Goal: Find specific page/section: Find specific page/section

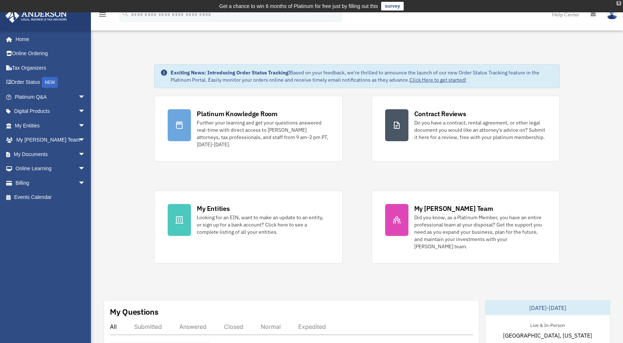
click at [617, 3] on div "X" at bounding box center [618, 3] width 5 height 4
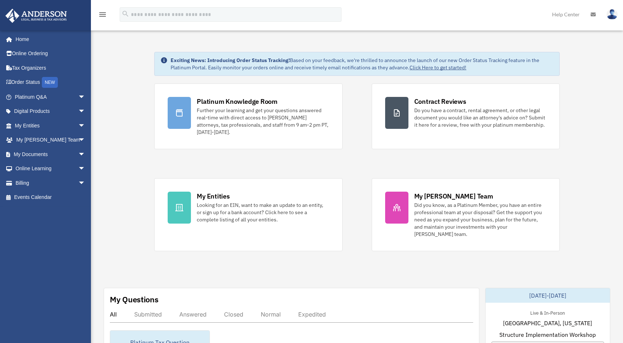
click at [37, 119] on link "My Entities arrow_drop_down" at bounding box center [50, 125] width 91 height 15
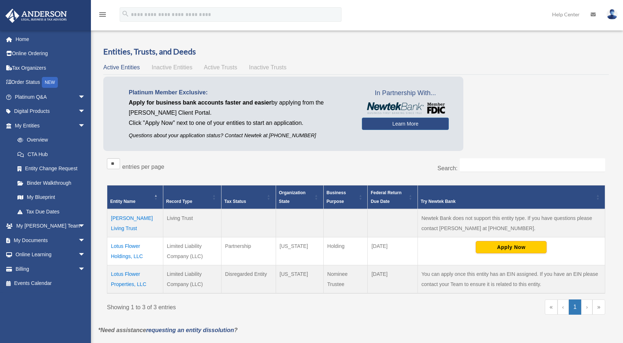
click at [269, 160] on div "** ** ** *** entries per page" at bounding box center [228, 167] width 243 height 18
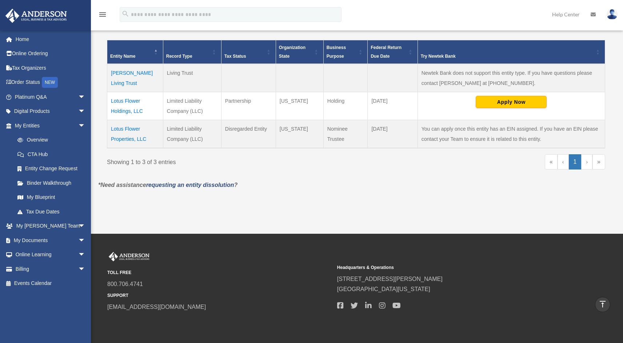
click at [271, 178] on div "** ** ** *** entries per page Search: Entity Name Record Type Tax Status Organi…" at bounding box center [355, 94] width 505 height 171
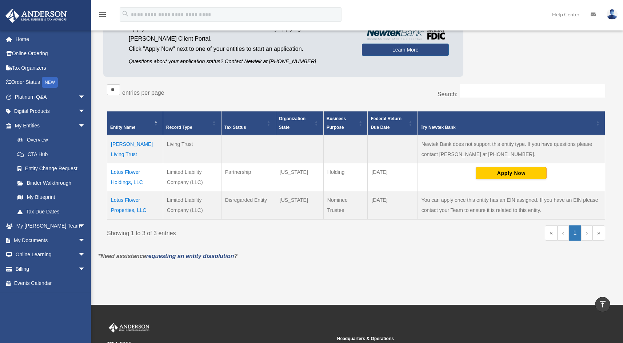
scroll to position [73, 0]
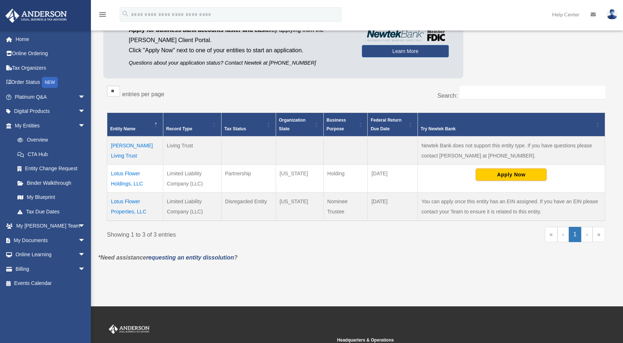
click at [289, 158] on td at bounding box center [299, 151] width 48 height 28
click at [415, 146] on td at bounding box center [392, 151] width 50 height 28
click at [471, 199] on td "You can apply once this entity has an EIN assigned. If you have an EIN please c…" at bounding box center [510, 207] width 187 height 28
click at [368, 194] on td "April 15" at bounding box center [392, 207] width 50 height 28
click at [293, 205] on td "Wyoming" at bounding box center [299, 207] width 48 height 28
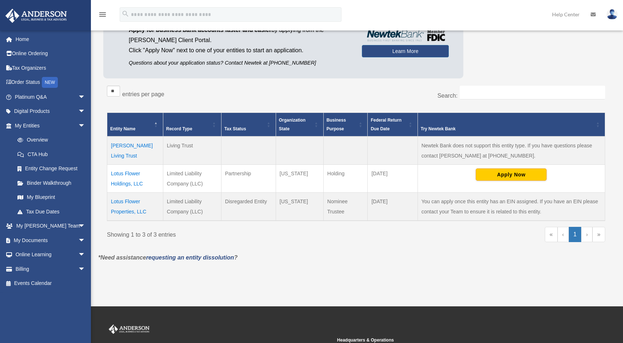
click at [248, 207] on td "Disregarded Entity" at bounding box center [248, 207] width 55 height 28
drag, startPoint x: 222, startPoint y: 202, endPoint x: 278, endPoint y: 201, distance: 56.7
click at [278, 201] on tr "Lotus Flower Properties, LLC Limited Liability Company (LLC) Disregarded Entity…" at bounding box center [356, 207] width 498 height 28
click at [278, 201] on td "Wyoming" at bounding box center [299, 207] width 48 height 28
click at [269, 198] on td "Disregarded Entity" at bounding box center [248, 207] width 55 height 28
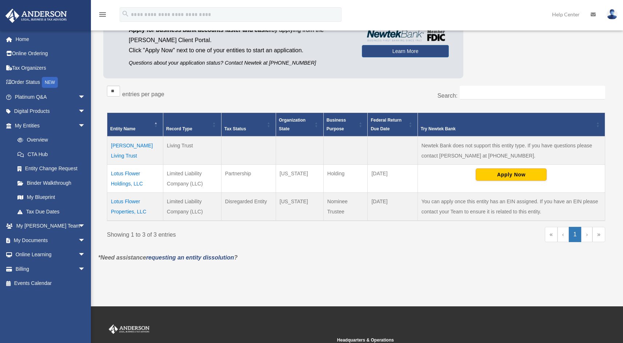
click at [271, 202] on td "Disregarded Entity" at bounding box center [248, 207] width 55 height 28
click at [168, 208] on td "Limited Liability Company (LLC)" at bounding box center [192, 207] width 58 height 28
click at [240, 205] on td "Disregarded Entity" at bounding box center [248, 207] width 55 height 28
click at [411, 207] on td "April 15" at bounding box center [392, 207] width 50 height 28
click at [473, 207] on td "You can apply once this entity has an EIN assigned. If you have an EIN please c…" at bounding box center [510, 207] width 187 height 28
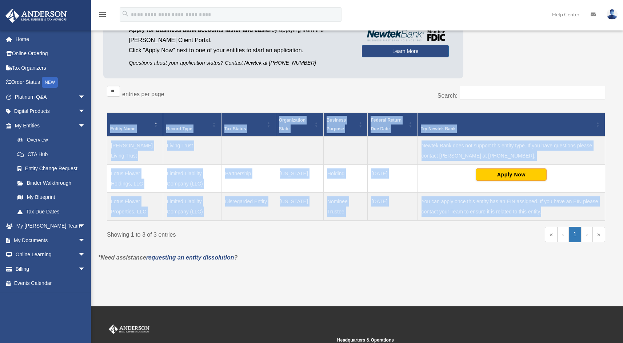
drag, startPoint x: 563, startPoint y: 208, endPoint x: 100, endPoint y: 205, distance: 463.0
click at [100, 205] on div "Entities, Trusts, and Deeds Active Entities Inactive Entities Active Trusts Ina…" at bounding box center [355, 112] width 515 height 279
click at [279, 226] on div "Entity Name Record Type Tax Status Organization State Business Purpose Federal …" at bounding box center [356, 167] width 498 height 120
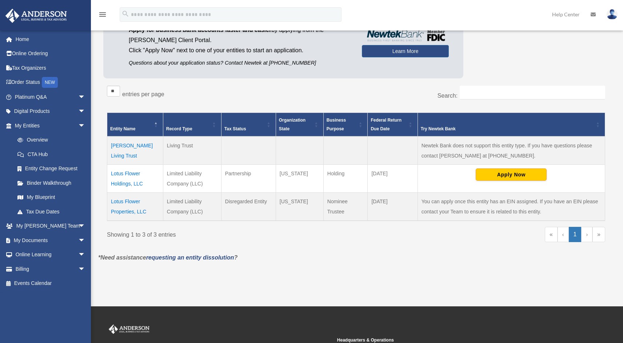
click at [253, 190] on td "Partnership" at bounding box center [248, 179] width 55 height 28
click at [352, 182] on td "Holding" at bounding box center [345, 179] width 44 height 28
click at [351, 203] on td "Nominee Trustee" at bounding box center [345, 207] width 44 height 28
click at [353, 253] on p "*Need assistance requesting an entity dissolution ?" at bounding box center [356, 258] width 526 height 10
click at [277, 245] on div "Showing 1 to 3 of 3 entries « ‹ 1 › »" at bounding box center [356, 238] width 498 height 22
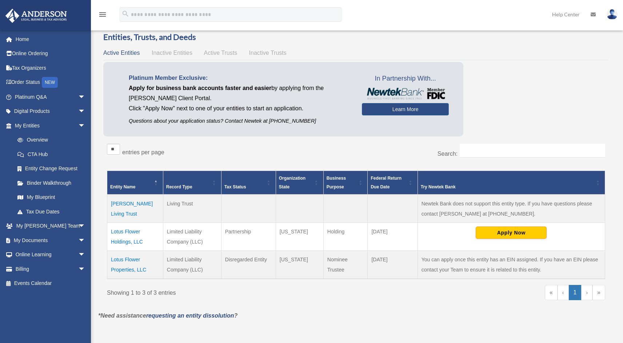
scroll to position [0, 0]
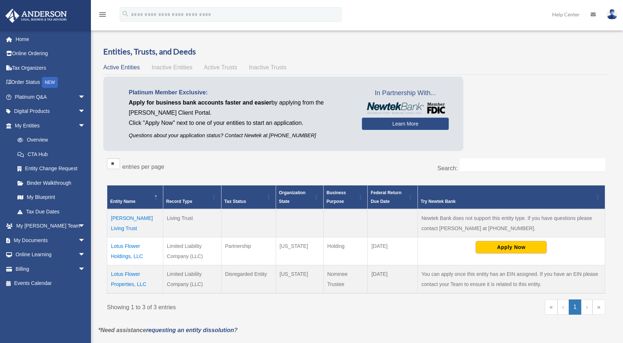
click at [245, 136] on p "Questions about your application status? Contact Newtek at 866-820-8891" at bounding box center [240, 135] width 222 height 9
click at [181, 69] on span "Inactive Entities" at bounding box center [172, 67] width 41 height 6
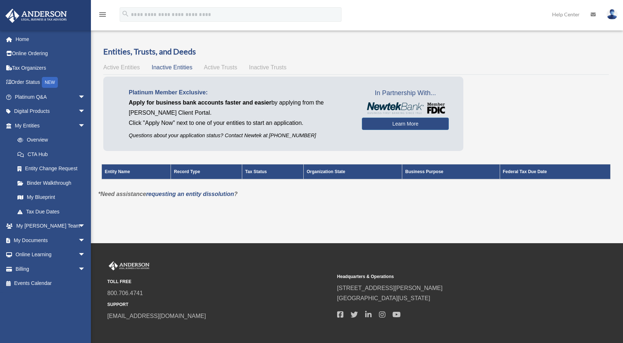
click at [122, 72] on div "Active Entities Inactive Entities Active Trusts Inactive Trusts" at bounding box center [355, 68] width 505 height 10
click at [122, 68] on span "Active Entities" at bounding box center [121, 67] width 36 height 6
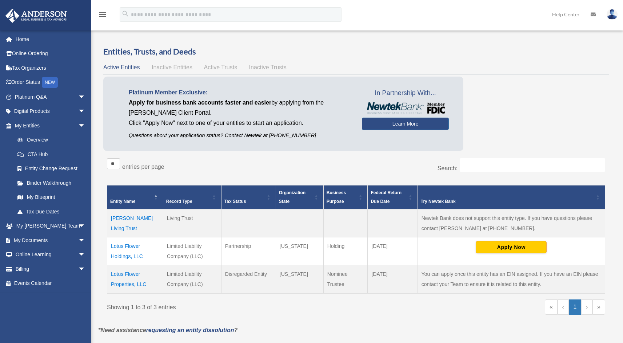
click at [395, 25] on div "menu search Site Menu add allen.hwang@gmail.com My Profile Reset Password Logou…" at bounding box center [311, 17] width 612 height 25
click at [286, 241] on td "Wyoming" at bounding box center [299, 251] width 48 height 28
click at [499, 138] on div "Platinum Member Exclusive: Apply for business bank accounts faster and easier b…" at bounding box center [355, 116] width 505 height 78
click at [398, 226] on td at bounding box center [392, 223] width 50 height 28
click at [491, 140] on div "Platinum Member Exclusive: Apply for business bank accounts faster and easier b…" at bounding box center [355, 116] width 505 height 78
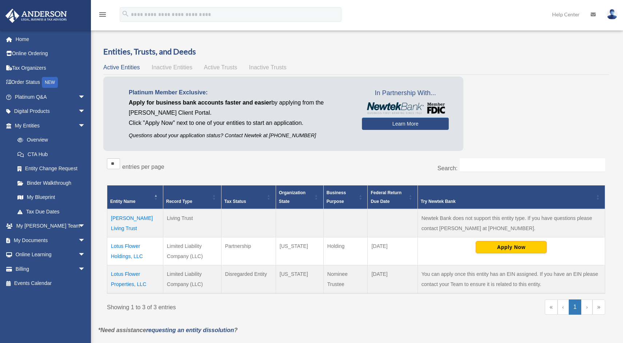
click at [275, 243] on td "Partnership" at bounding box center [248, 251] width 55 height 28
click at [38, 196] on link "My Blueprint" at bounding box center [53, 197] width 86 height 15
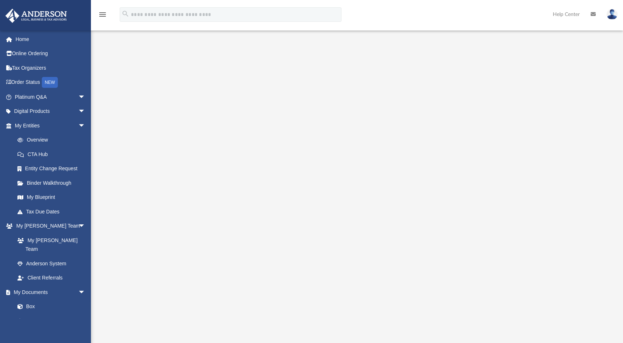
click at [600, 144] on div at bounding box center [357, 193] width 532 height 291
click at [581, 157] on div at bounding box center [356, 193] width 479 height 291
click at [578, 161] on div at bounding box center [356, 193] width 479 height 291
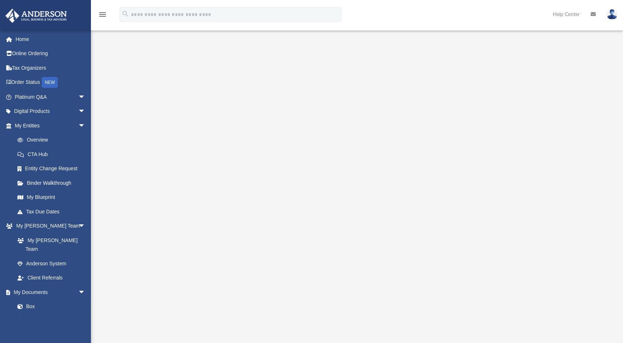
click at [570, 66] on div at bounding box center [356, 193] width 479 height 291
